Goal: Task Accomplishment & Management: Manage account settings

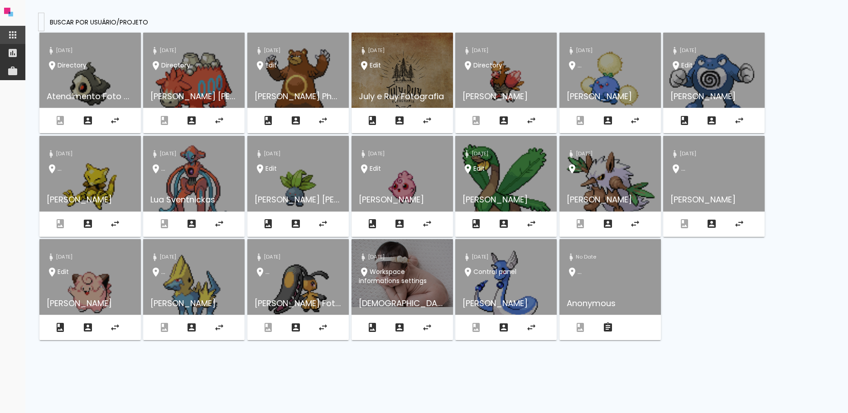
paste input "[EMAIL_ADDRESS][DOMAIN_NAME]"
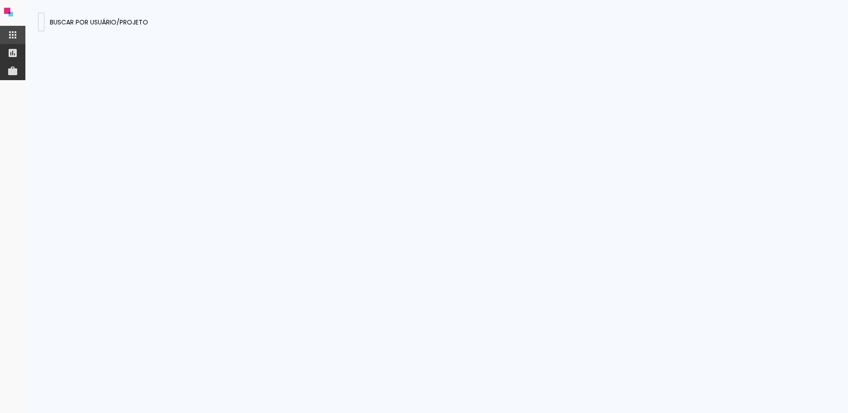
type input "[EMAIL_ADDRESS][DOMAIN_NAME]"
type paper-input "[EMAIL_ADDRESS][DOMAIN_NAME]"
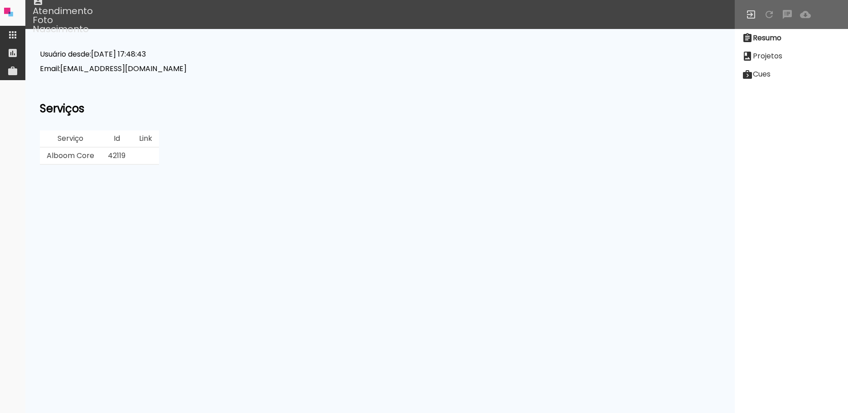
click at [0, 0] on slot "Projetos" at bounding box center [0, 0] width 0 height 0
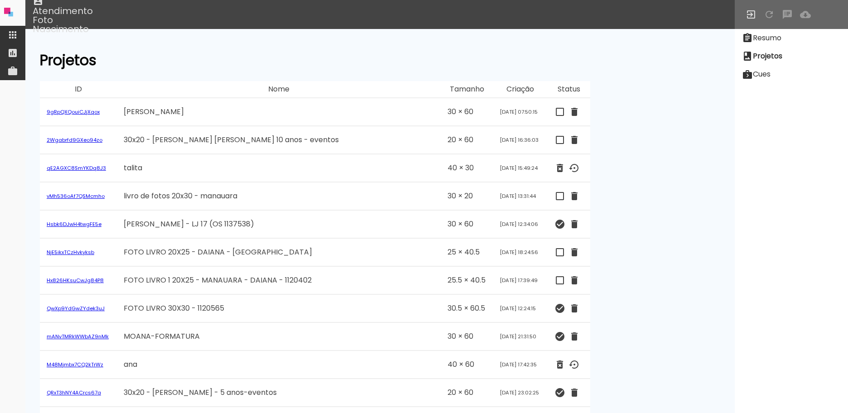
click at [0, 0] on slot "Projetos" at bounding box center [0, 0] width 0 height 0
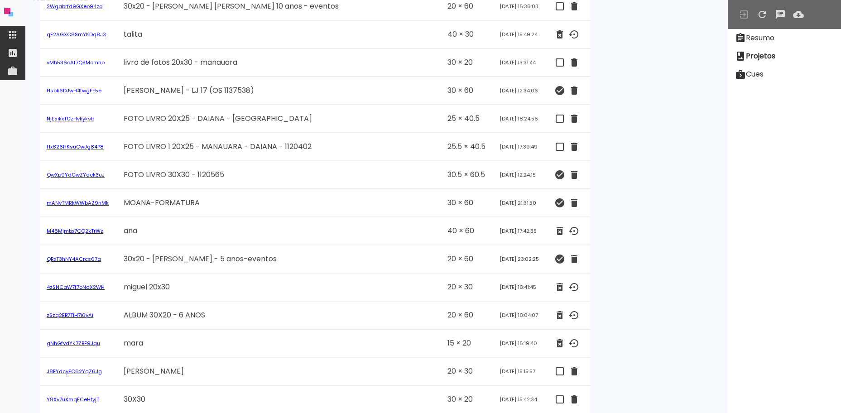
scroll to position [181, 0]
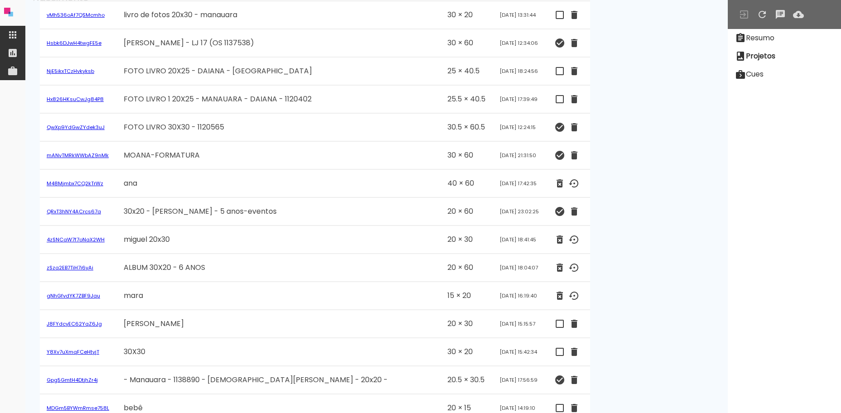
click at [569, 270] on iron-icon at bounding box center [574, 267] width 11 height 11
